Goal: Check status: Check status

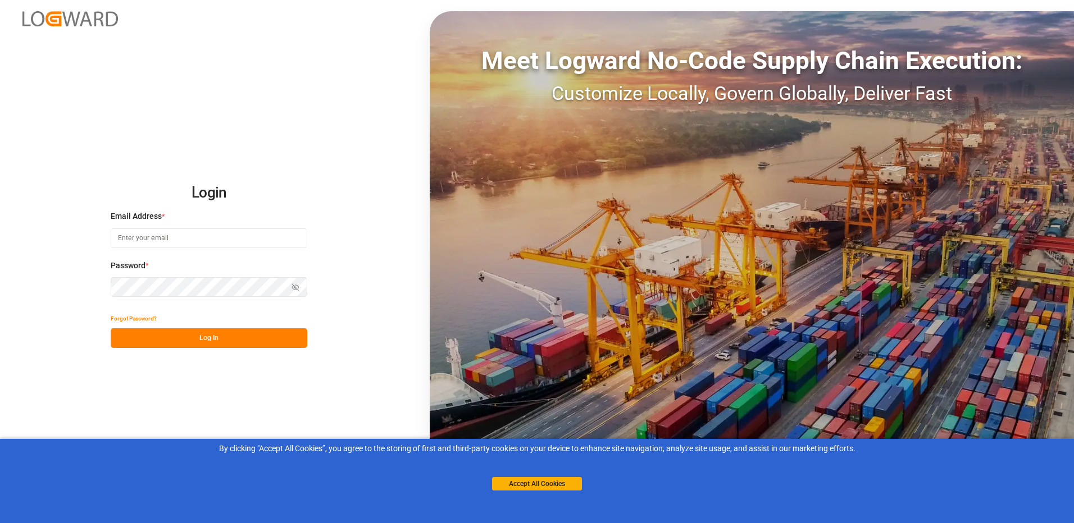
type input "[PERSON_NAME][EMAIL_ADDRESS][DOMAIN_NAME]"
click at [227, 331] on button "Log In" at bounding box center [209, 338] width 197 height 20
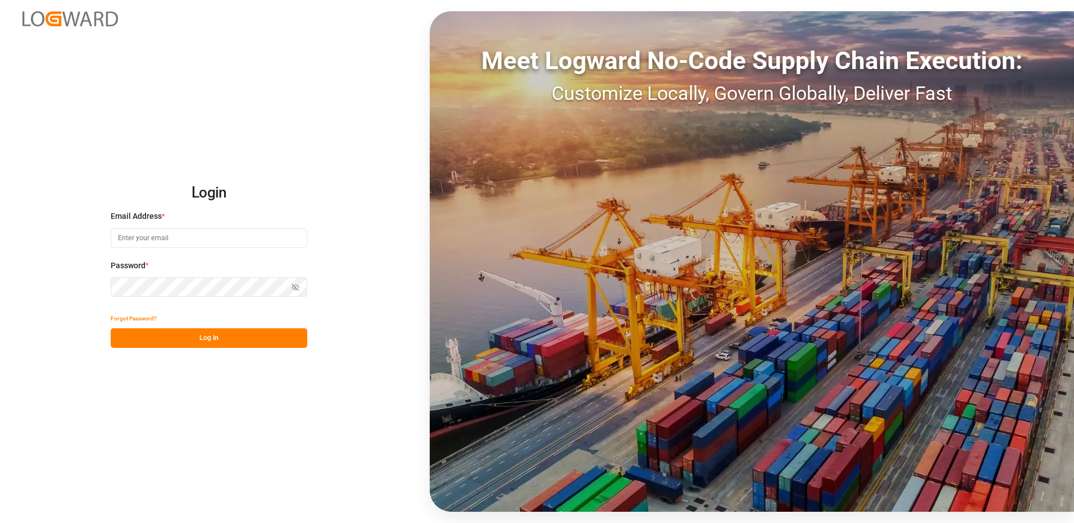
type input "[PERSON_NAME][EMAIL_ADDRESS][DOMAIN_NAME]"
click at [244, 338] on button "Log In" at bounding box center [209, 338] width 197 height 20
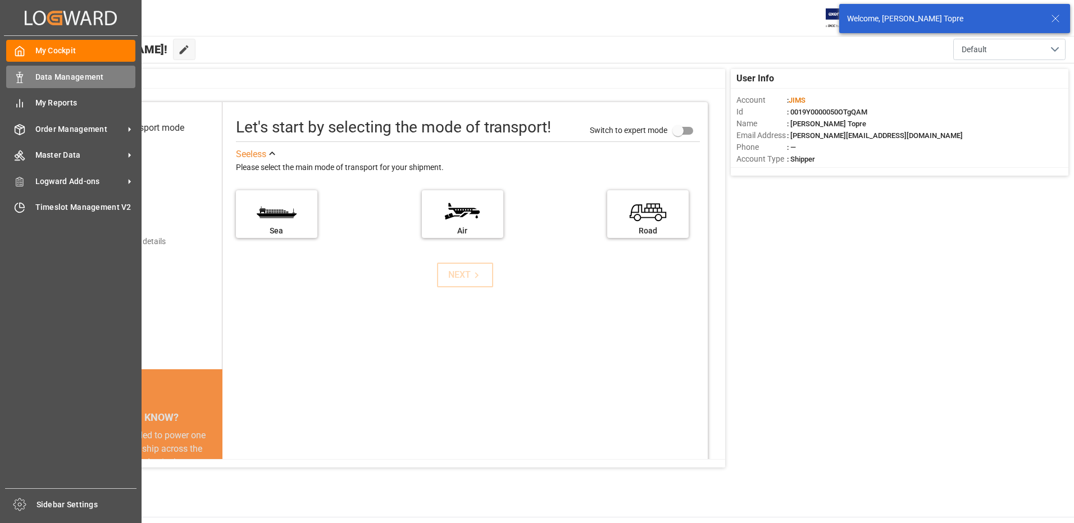
click at [29, 82] on div "Data Management Data Management" at bounding box center [70, 77] width 129 height 22
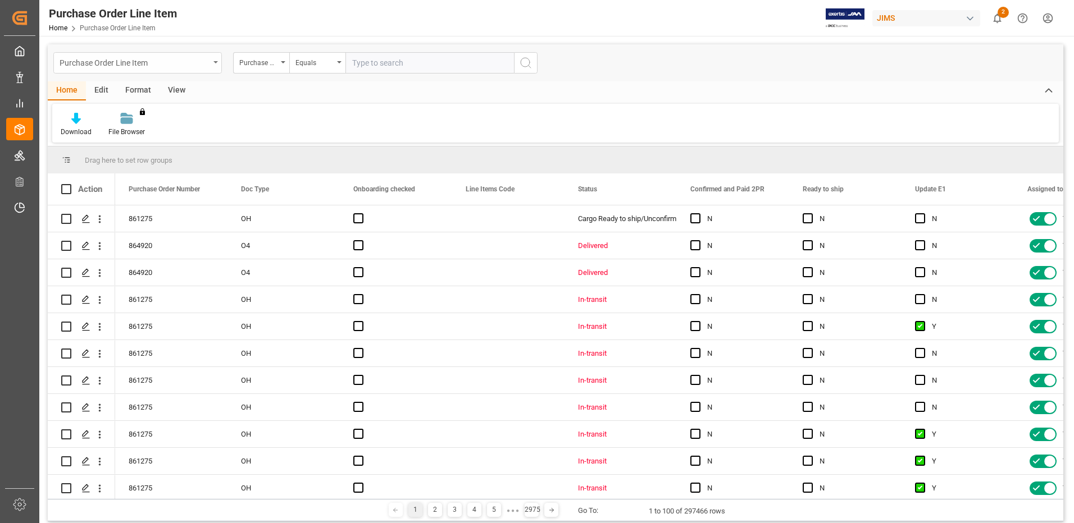
click at [188, 66] on div "Purchase Order Line Item" at bounding box center [135, 62] width 150 height 14
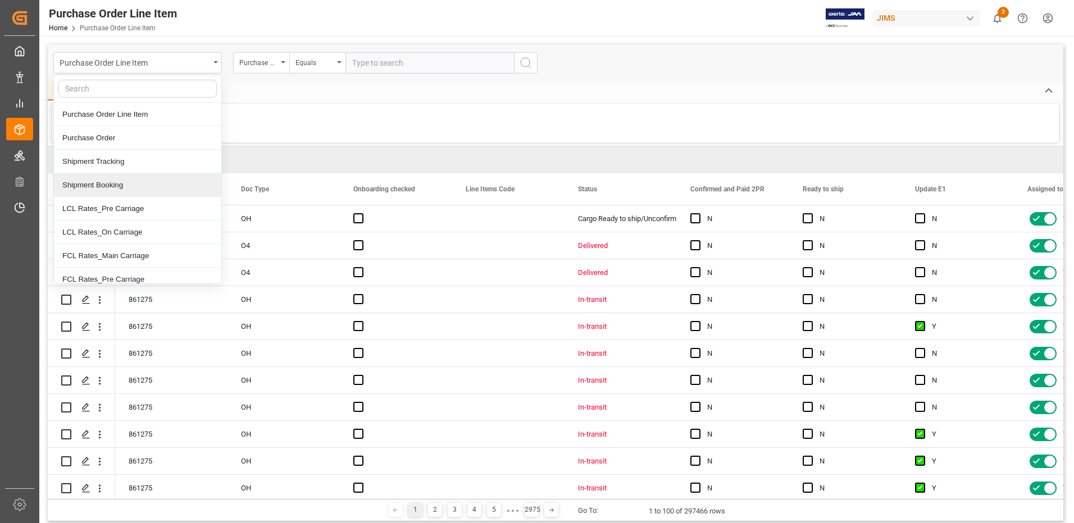
click at [168, 181] on div "Shipment Booking" at bounding box center [137, 186] width 167 height 24
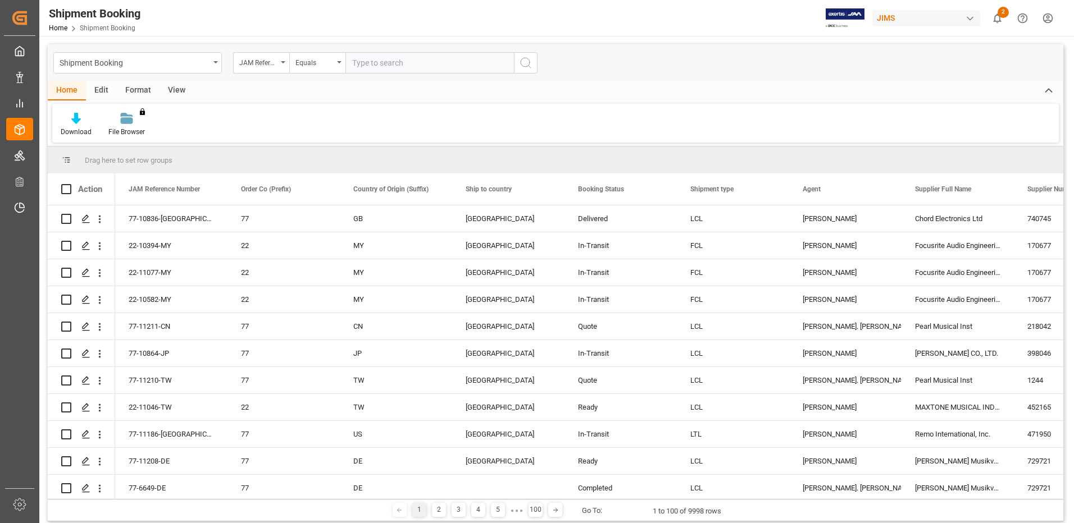
click at [383, 67] on input "text" at bounding box center [429, 62] width 168 height 21
paste input "77-7888-[GEOGRAPHIC_DATA]"
type input "77-7888-[GEOGRAPHIC_DATA]"
click at [525, 69] on icon "search button" at bounding box center [525, 62] width 13 height 13
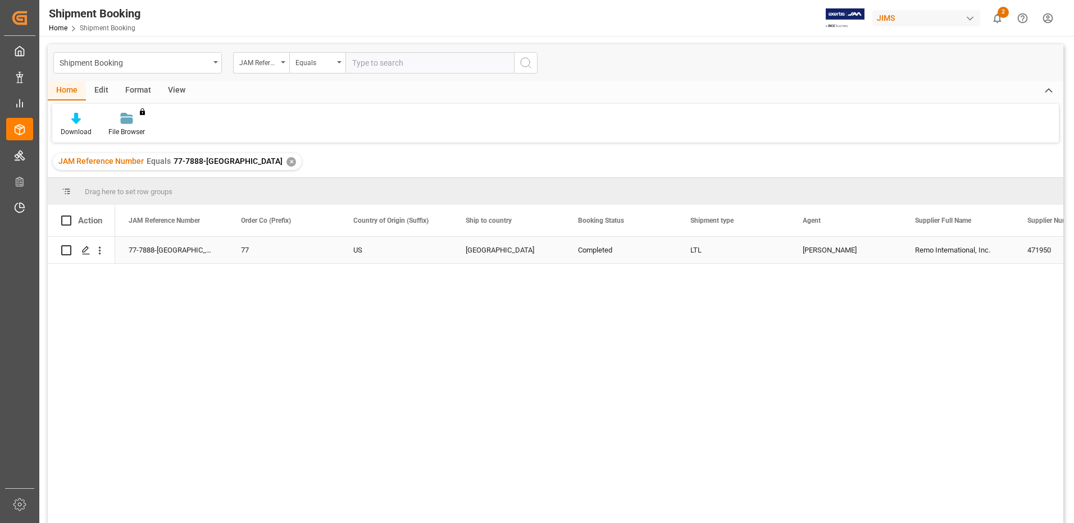
click at [384, 252] on div "US" at bounding box center [395, 251] width 85 height 26
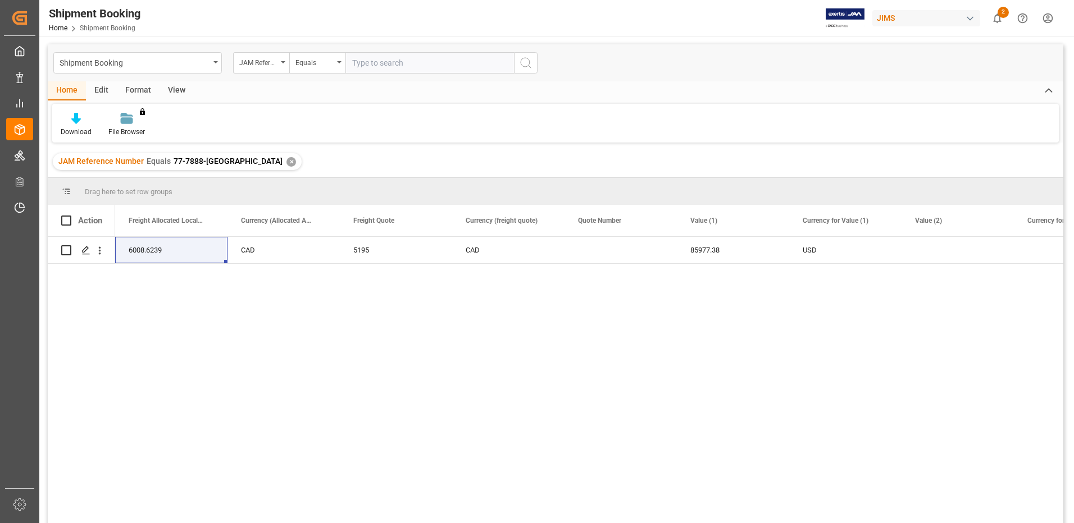
drag, startPoint x: 308, startPoint y: 371, endPoint x: 357, endPoint y: 358, distance: 50.7
click at [309, 371] on div "85977.38 USD CAD 5195 CAD 6008.6239 1.6684" at bounding box center [589, 384] width 948 height 294
click at [734, 250] on div "85977.38" at bounding box center [733, 250] width 112 height 26
click at [207, 342] on div "85977.38 USD CAD 5195 CAD 6008.6239 1.6684" at bounding box center [589, 384] width 948 height 294
